Goal: Task Accomplishment & Management: Use online tool/utility

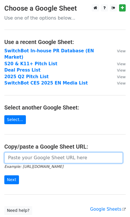
click at [43, 157] on input "url" at bounding box center [63, 158] width 119 height 11
paste input "https://docs.google.com/spreadsheets/d/1KAxQR8h291k-uPMOLVPJ2nP6y0csBEO734n8zgu…"
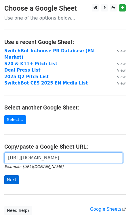
type input "https://docs.google.com/spreadsheets/d/1KAxQR8h291k-uPMOLVPJ2nP6y0csBEO734n8zgu…"
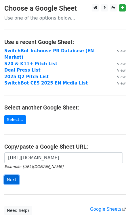
scroll to position [0, 0]
click at [14, 176] on input "Next" at bounding box center [11, 180] width 15 height 9
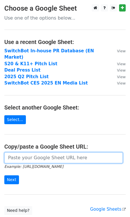
click at [53, 153] on input "url" at bounding box center [63, 158] width 119 height 11
paste input "[URL][DOMAIN_NAME]"
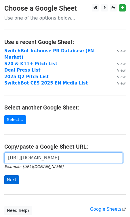
type input "[URL][DOMAIN_NAME]"
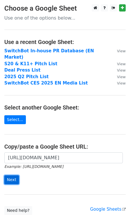
scroll to position [0, 0]
click at [11, 176] on input "Next" at bounding box center [11, 180] width 15 height 9
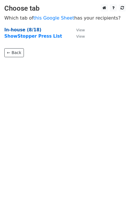
click at [26, 30] on strong "In-house (8/18)" at bounding box center [22, 29] width 37 height 5
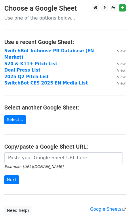
click at [52, 165] on small "Example: https://docs.google.com/spreadsheets/d/abc/edit" at bounding box center [33, 167] width 59 height 4
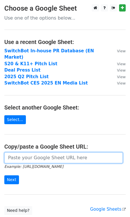
click at [53, 154] on input "url" at bounding box center [63, 158] width 119 height 11
paste input "https://docs.google.com/spreadsheets/d/1KAxQR8h291k-uPMOLVPJ2nP6y0csBEO734n8zgu…"
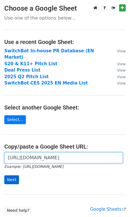
type input "https://docs.google.com/spreadsheets/d/1KAxQR8h291k-uPMOLVPJ2nP6y0csBEO734n8zgu…"
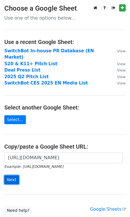
click at [13, 176] on input "Next" at bounding box center [11, 180] width 15 height 9
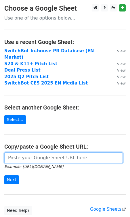
click at [46, 153] on input "url" at bounding box center [63, 158] width 119 height 11
paste input "[URL][DOMAIN_NAME]"
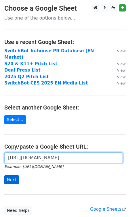
type input "[URL][DOMAIN_NAME]"
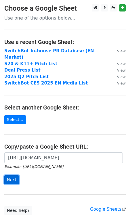
click at [12, 176] on input "Next" at bounding box center [11, 180] width 15 height 9
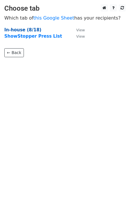
click at [29, 30] on strong "In-house (8/18)" at bounding box center [22, 29] width 37 height 5
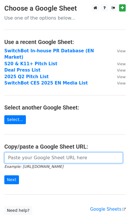
click at [41, 153] on input "url" at bounding box center [63, 158] width 119 height 11
paste input "[URL][DOMAIN_NAME]"
type input "[URL][DOMAIN_NAME]"
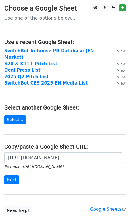
scroll to position [0, 0]
click at [12, 176] on input "Next" at bounding box center [11, 180] width 15 height 9
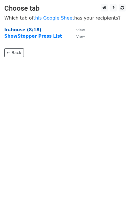
click at [33, 30] on strong "In-house (8/18)" at bounding box center [22, 29] width 37 height 5
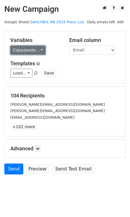
click at [37, 48] on link "Copy/paste..." at bounding box center [27, 50] width 35 height 9
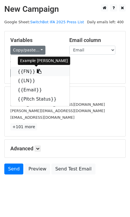
click at [23, 71] on link "{{FN}}" at bounding box center [40, 71] width 59 height 9
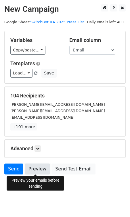
click at [36, 169] on link "Preview" at bounding box center [37, 169] width 25 height 11
click at [31, 166] on link "Preview" at bounding box center [37, 169] width 25 height 11
click at [35, 173] on link "Preview" at bounding box center [37, 169] width 25 height 11
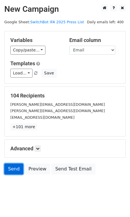
click at [14, 169] on link "Send" at bounding box center [13, 169] width 19 height 11
